Goal: Entertainment & Leisure: Consume media (video, audio)

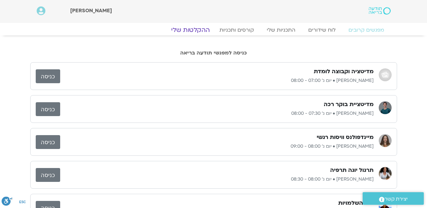
click at [200, 28] on link "ההקלטות שלי" at bounding box center [190, 30] width 54 height 8
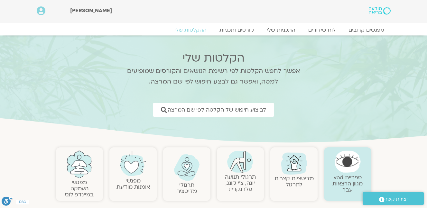
click at [293, 165] on img at bounding box center [294, 162] width 31 height 31
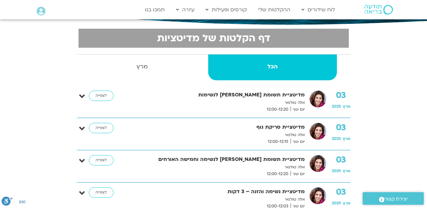
scroll to position [129, 0]
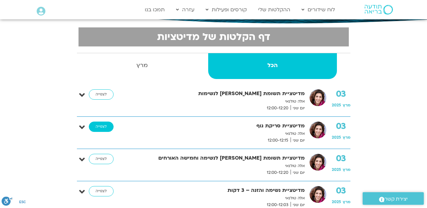
click at [102, 126] on link "לצפייה" at bounding box center [101, 126] width 25 height 10
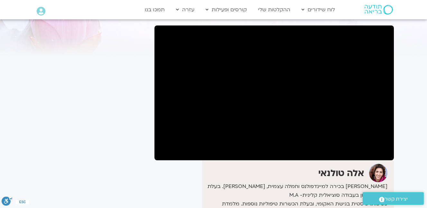
scroll to position [42, 0]
